Goal: Check status: Check status

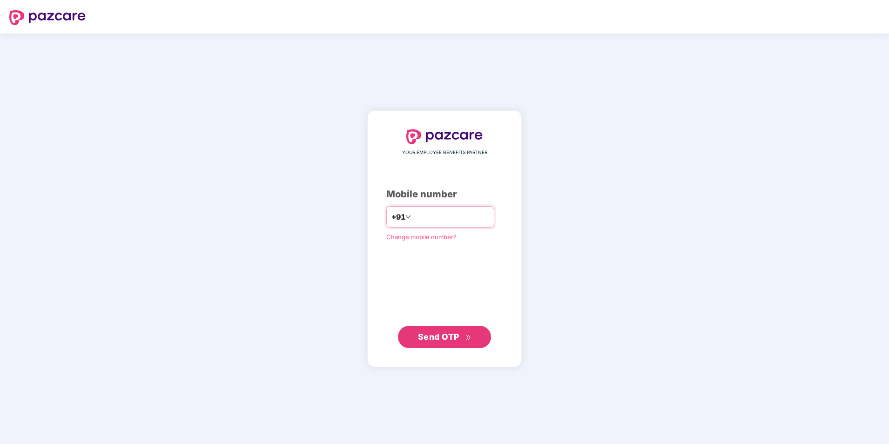
click at [435, 218] on input "number" at bounding box center [451, 217] width 76 height 15
click at [413, 217] on input "**********" at bounding box center [451, 217] width 76 height 15
type input "**********"
click at [441, 339] on span "Send OTP" at bounding box center [438, 337] width 41 height 10
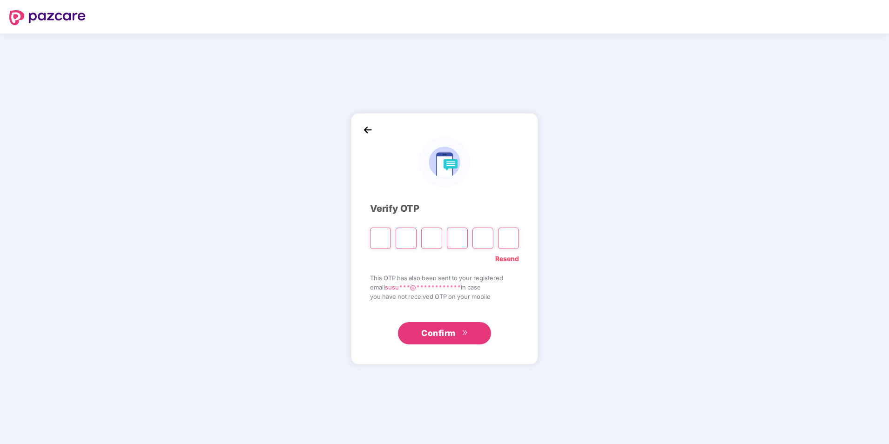
type input "*"
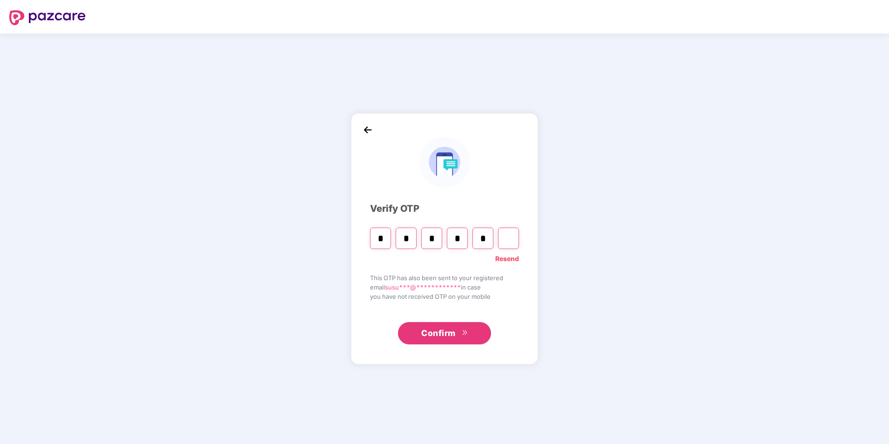
type input "*"
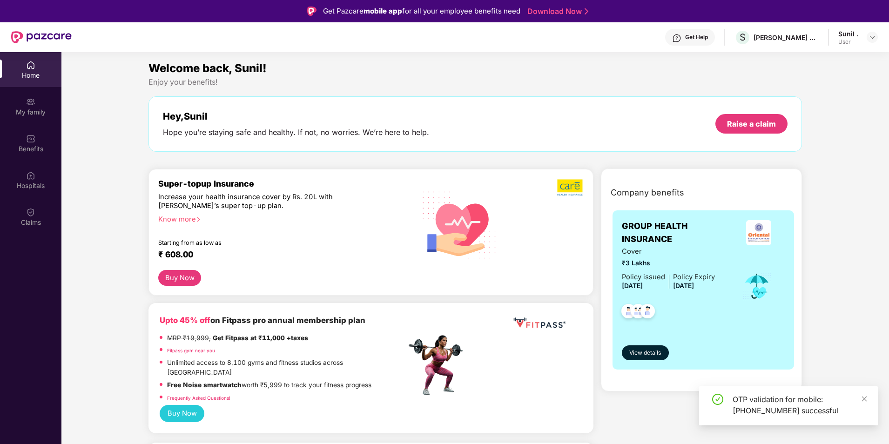
click at [34, 237] on div "Home My family Benefits Hospitals Claims" at bounding box center [30, 274] width 61 height 444
click at [31, 222] on div "Claims" at bounding box center [30, 222] width 61 height 9
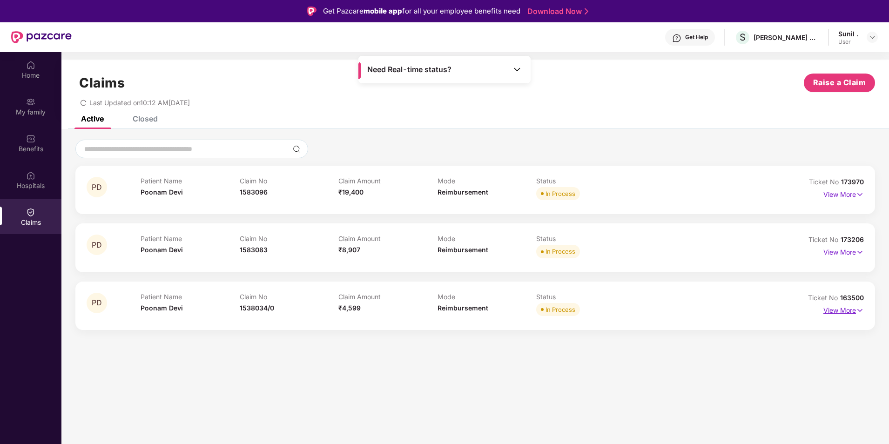
click at [841, 313] on p "View More" at bounding box center [844, 309] width 41 height 13
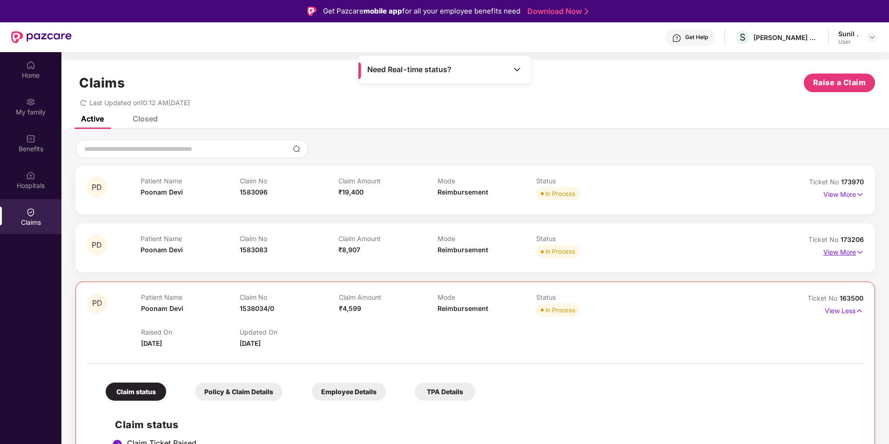
click at [838, 253] on p "View More" at bounding box center [844, 251] width 41 height 13
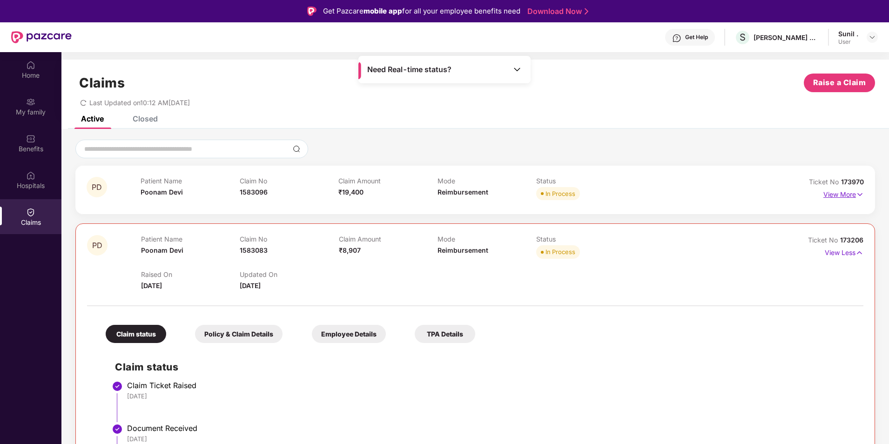
click at [840, 193] on p "View More" at bounding box center [844, 193] width 41 height 13
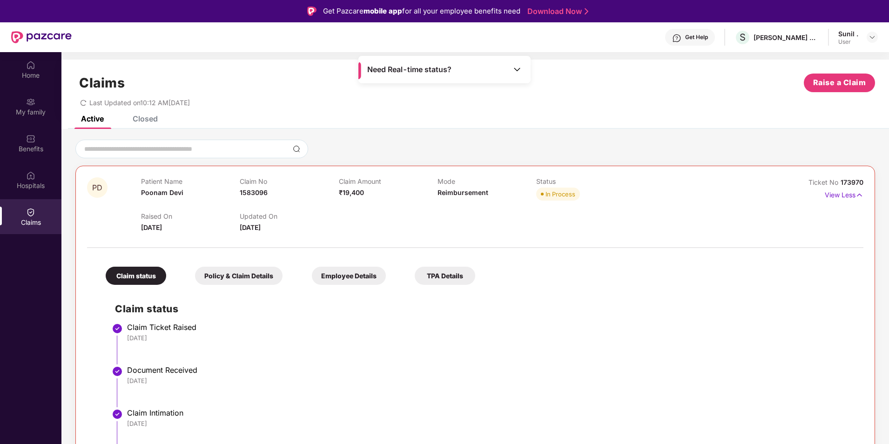
click at [139, 124] on div "Closed" at bounding box center [138, 118] width 39 height 20
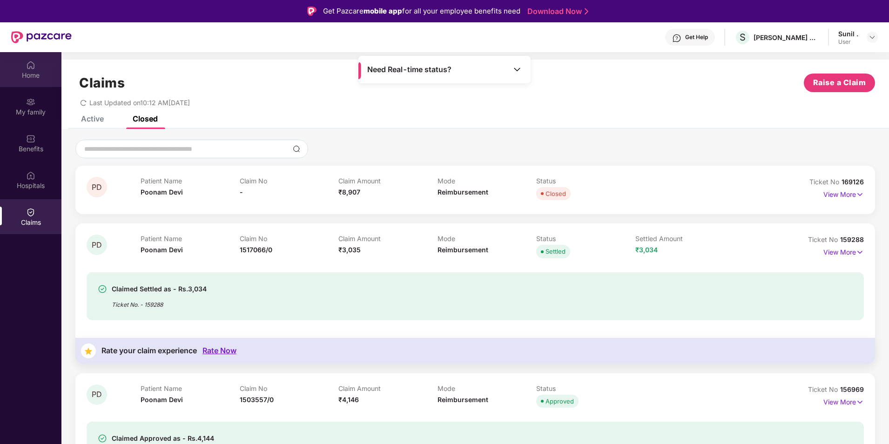
click at [34, 71] on div "Home" at bounding box center [30, 75] width 61 height 9
